Goal: Navigation & Orientation: Find specific page/section

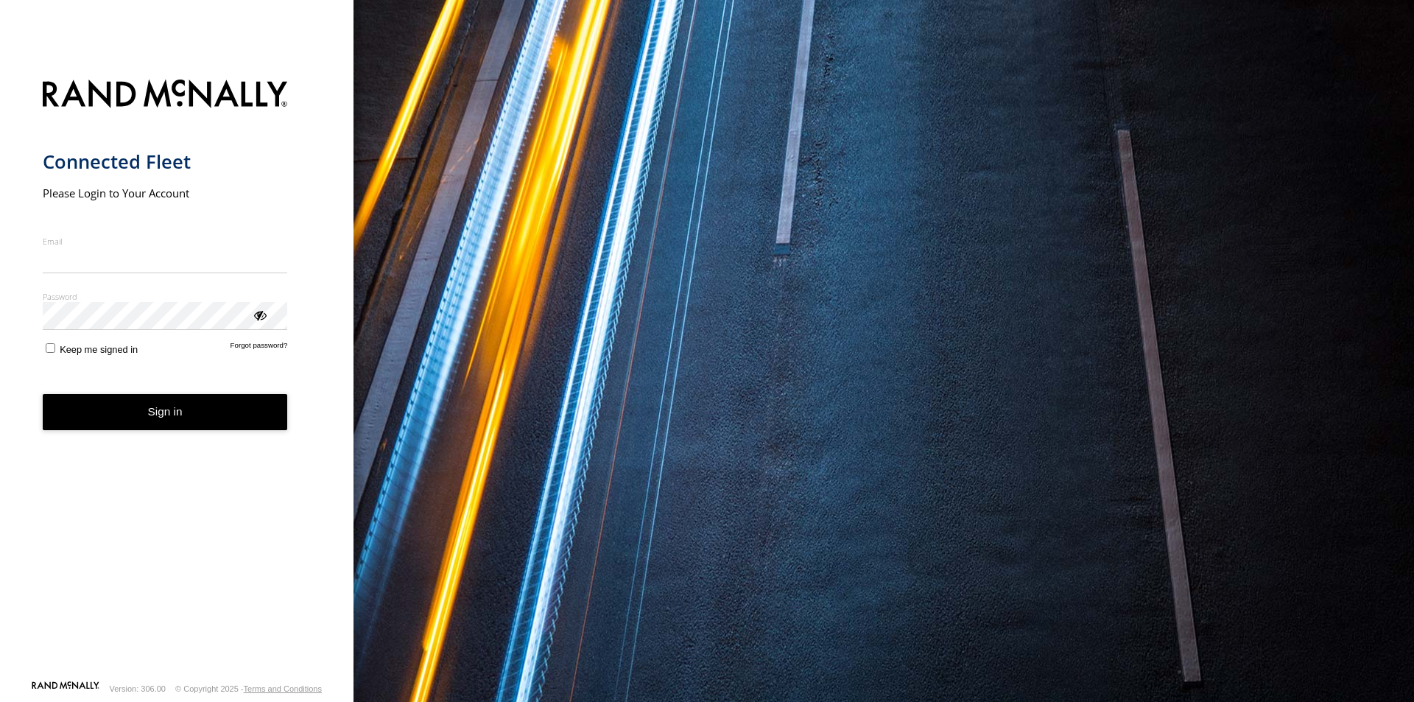
click at [182, 257] on input "Email" at bounding box center [165, 260] width 245 height 27
type input "**********"
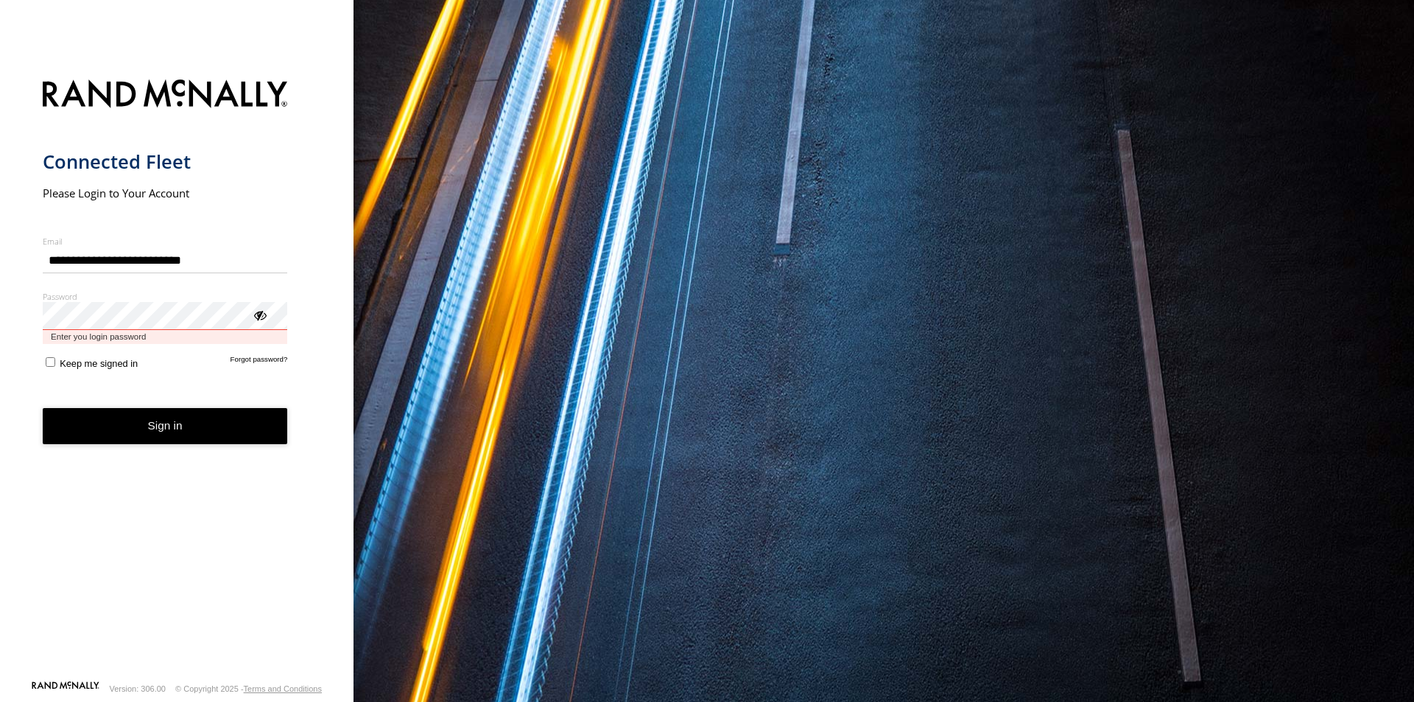
click at [43, 408] on button "Sign in" at bounding box center [165, 426] width 245 height 36
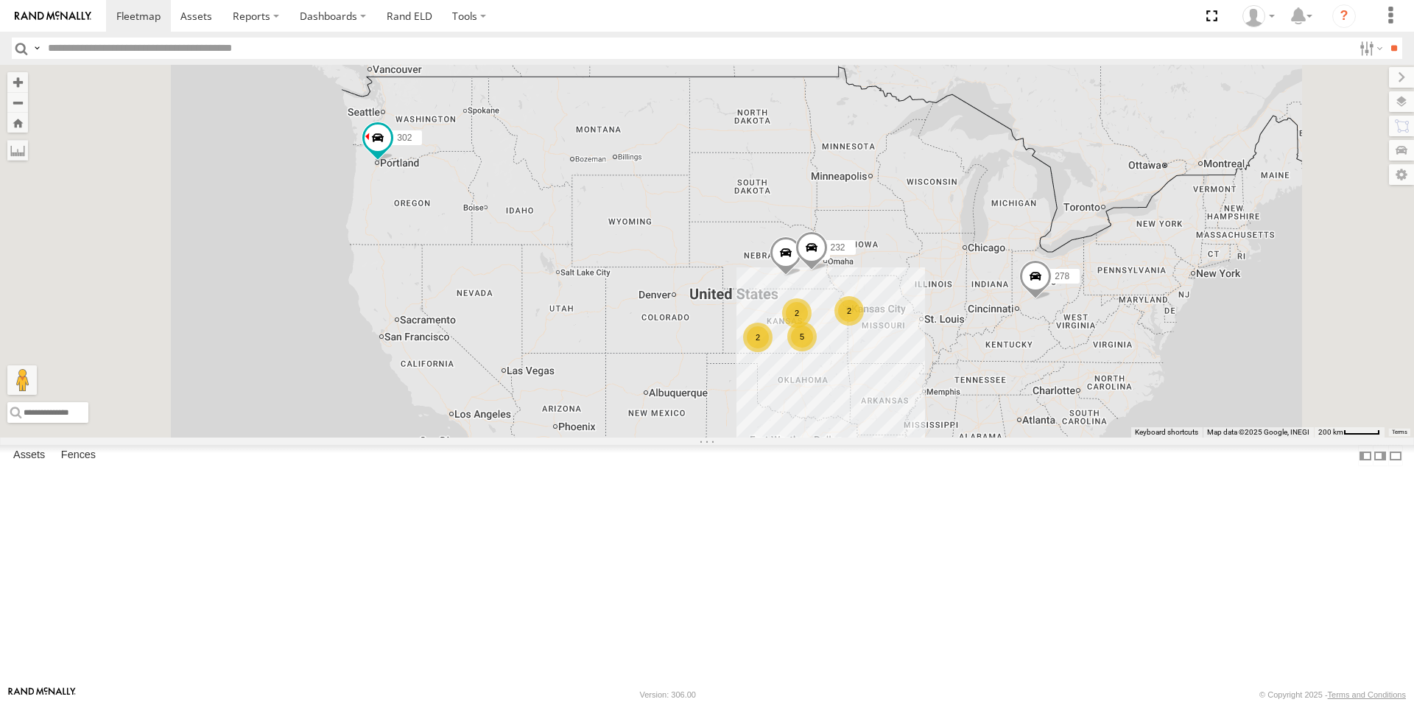
scroll to position [74, 0]
click at [0, 0] on div "270" at bounding box center [0, 0] width 0 height 0
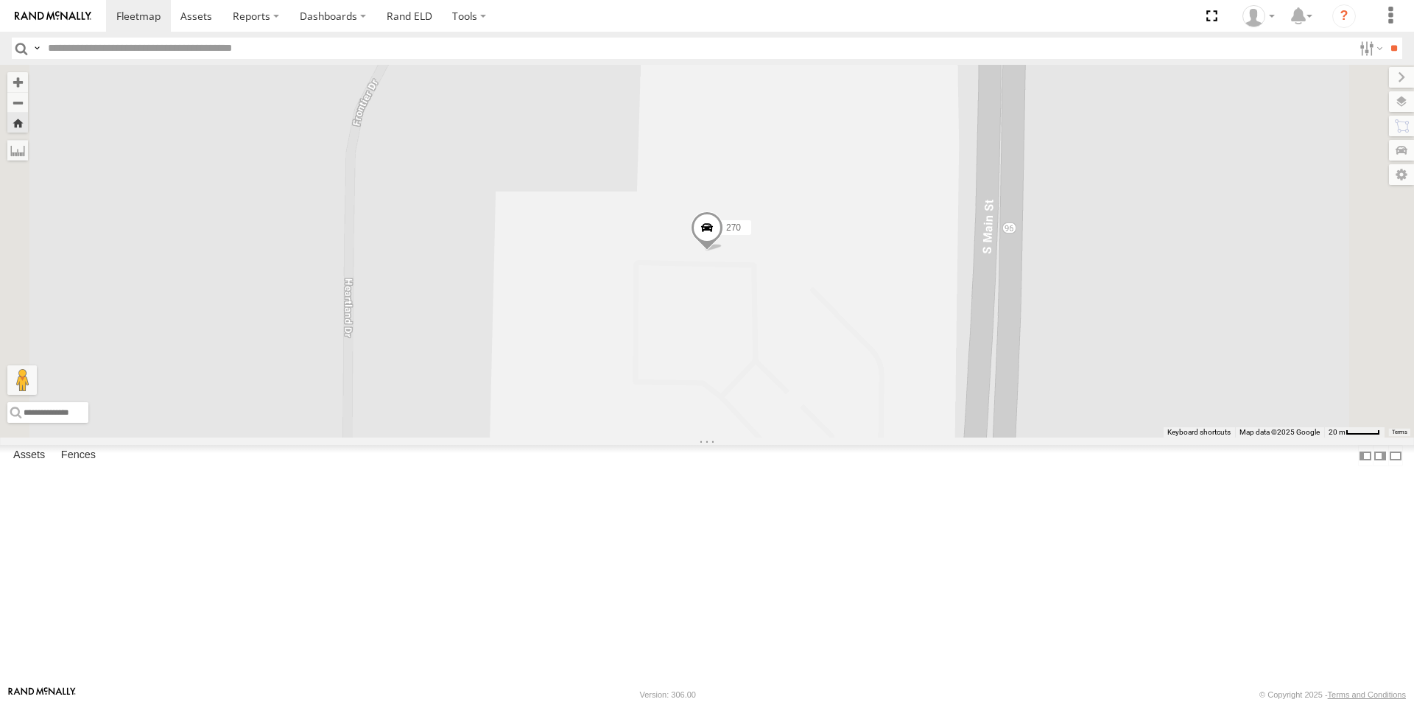
click at [0, 0] on div "302" at bounding box center [0, 0] width 0 height 0
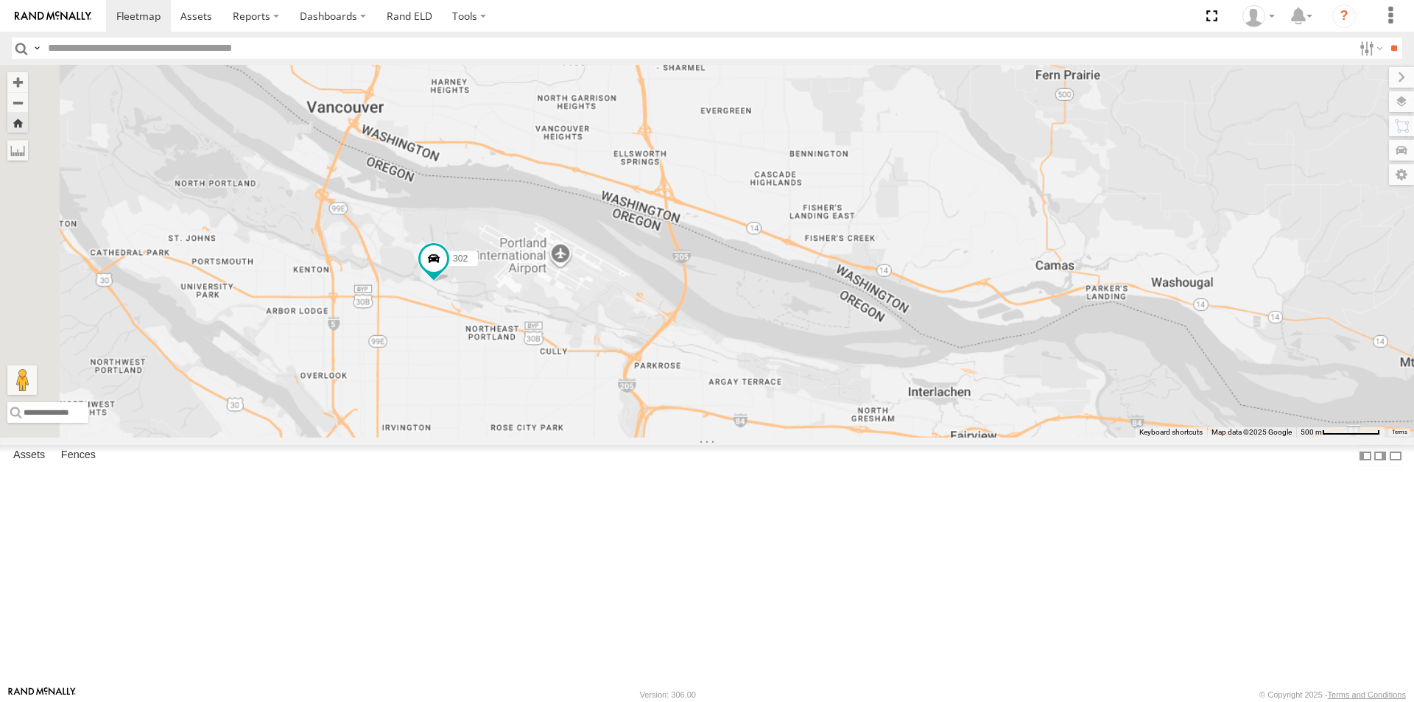
scroll to position [0, 0]
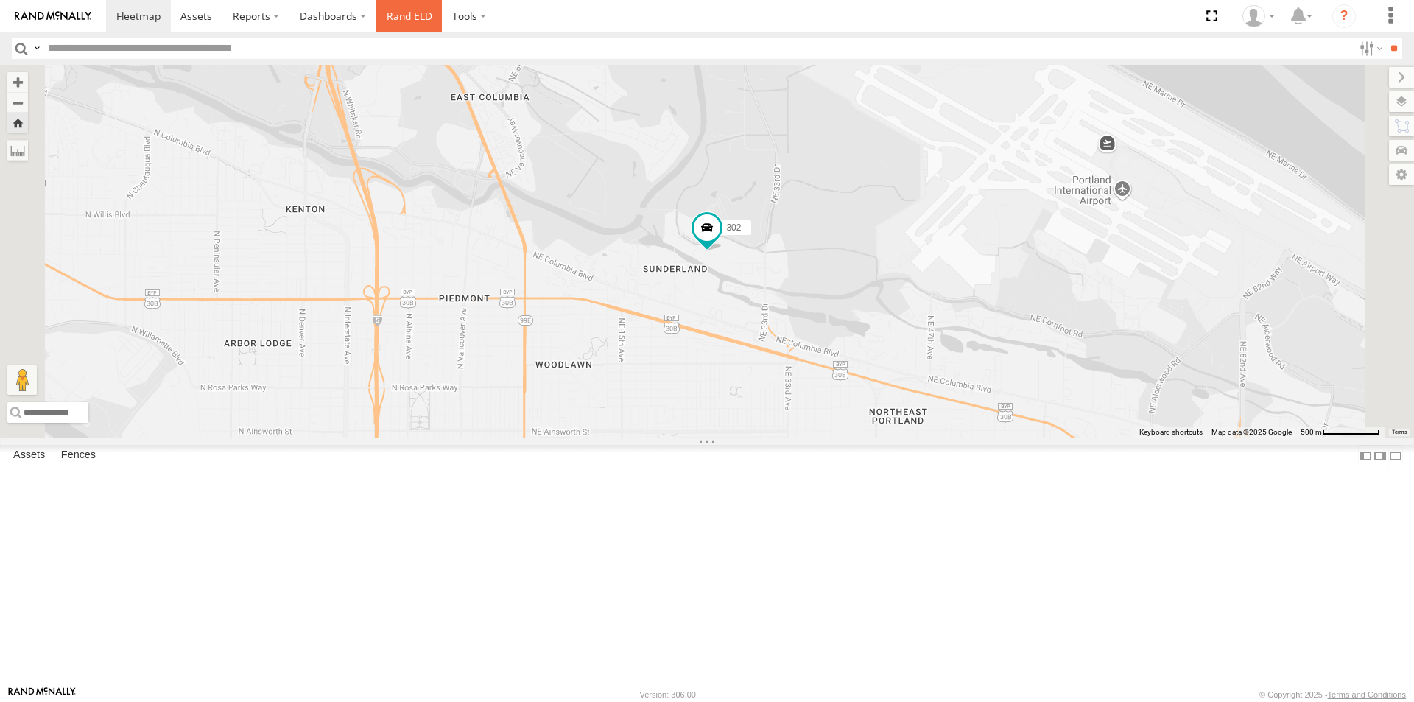
click at [405, 13] on link "Rand ELD" at bounding box center [409, 16] width 66 height 32
